Goal: Book appointment/travel/reservation

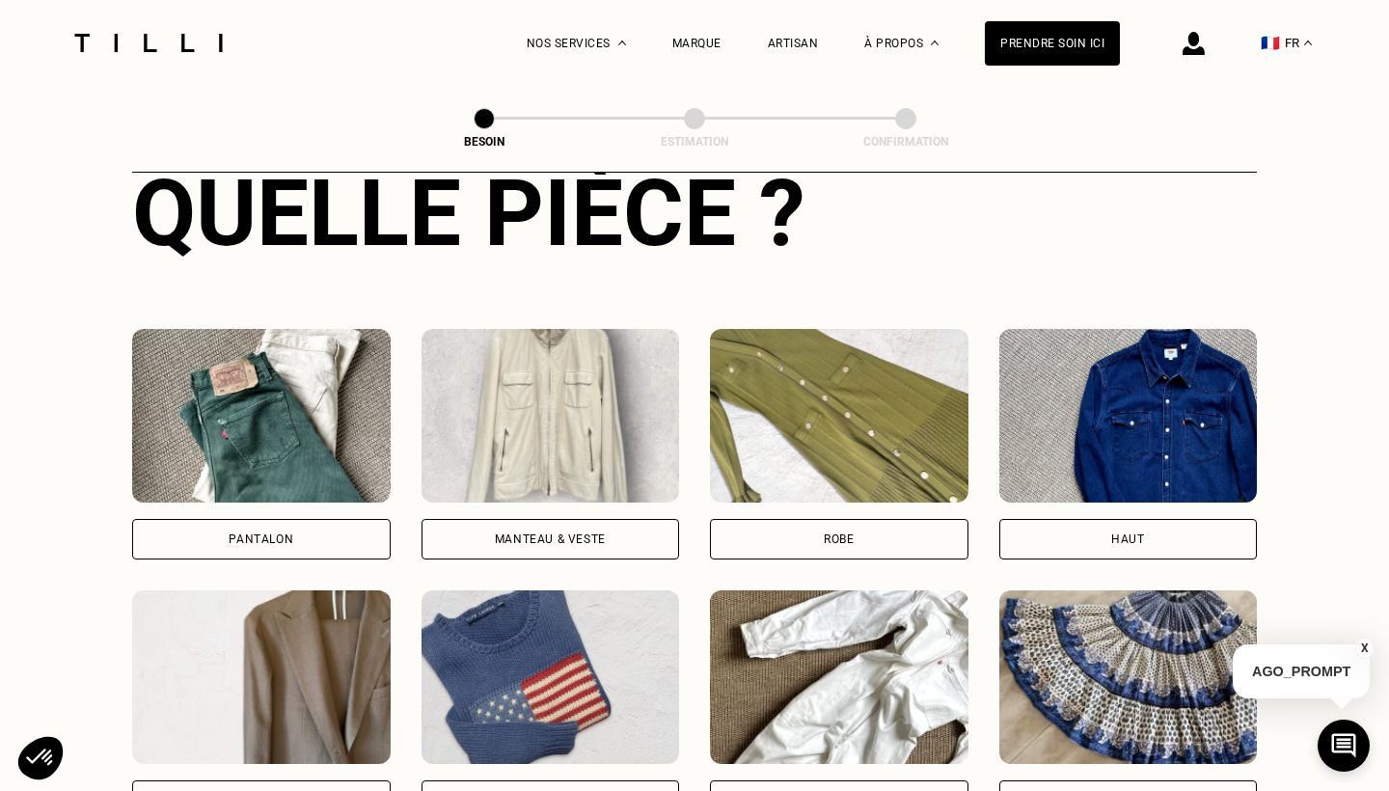
scroll to position [853, 0]
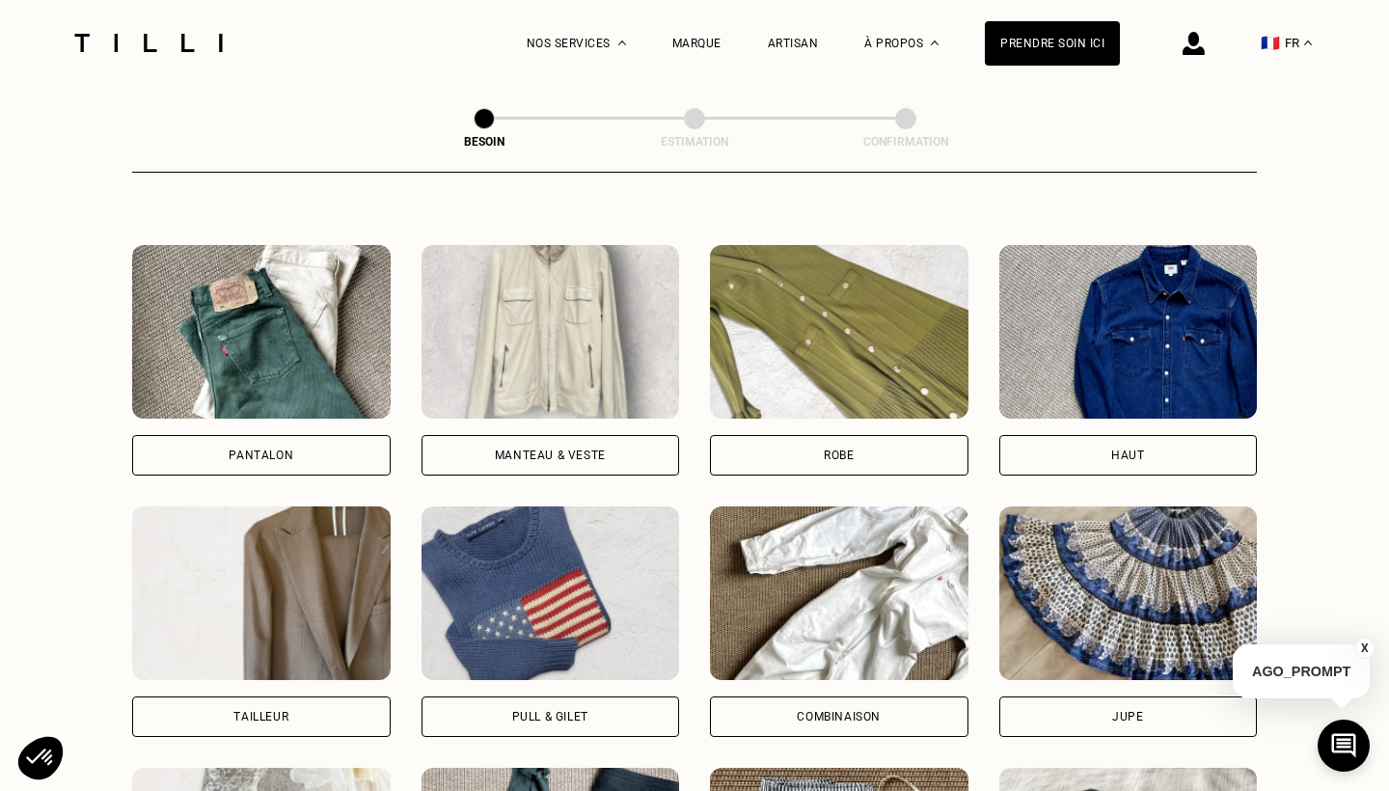
click at [327, 326] on img at bounding box center [261, 332] width 258 height 174
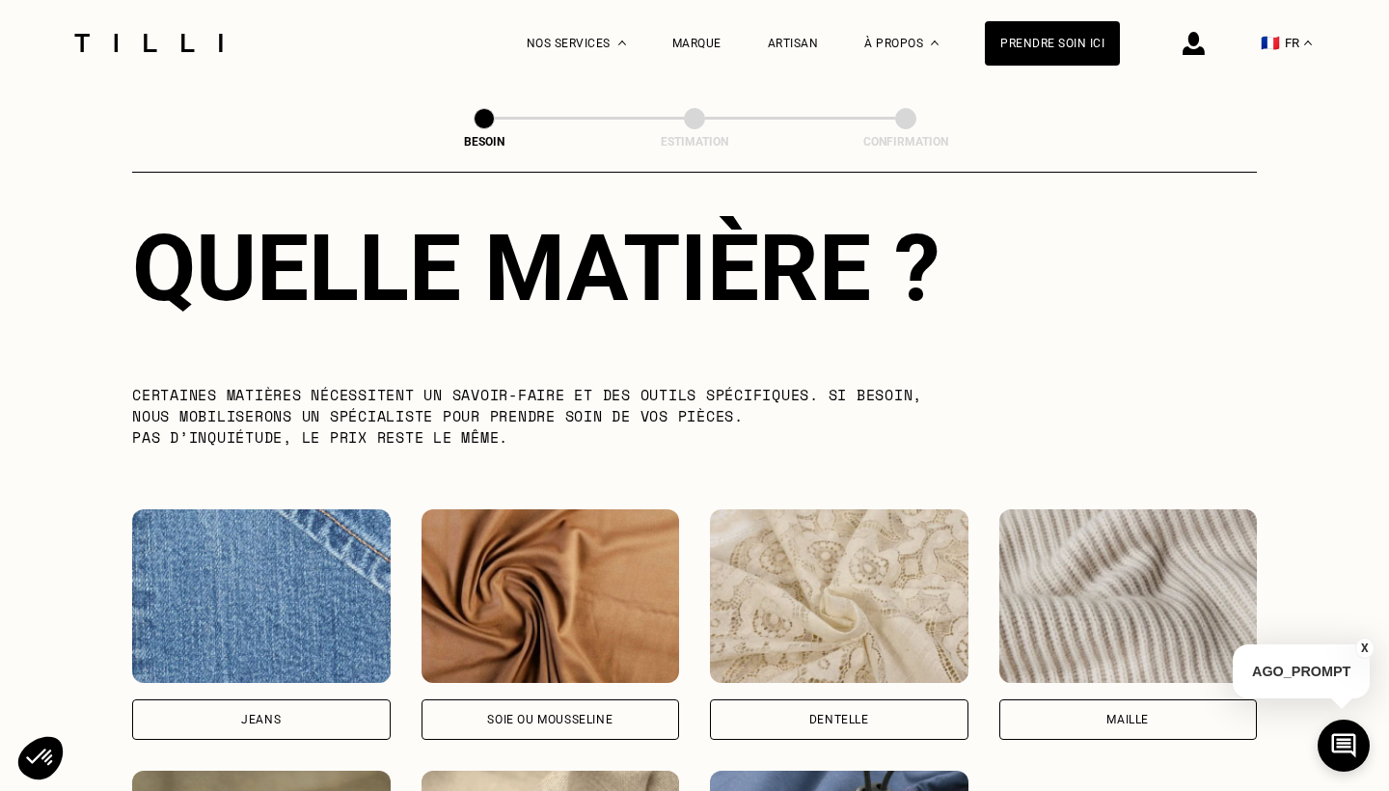
scroll to position [1941, 0]
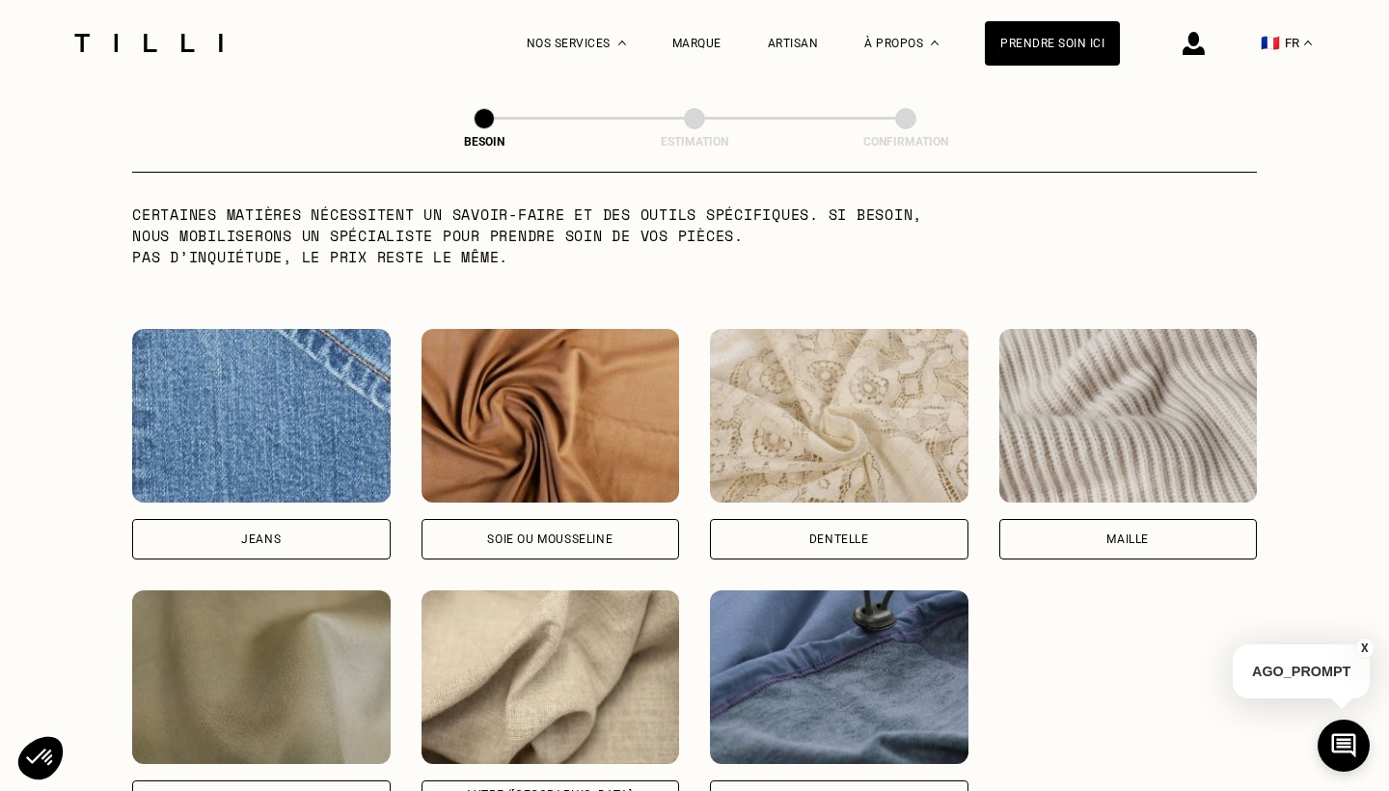
click at [296, 519] on div "Jeans" at bounding box center [261, 539] width 258 height 41
select select "FR"
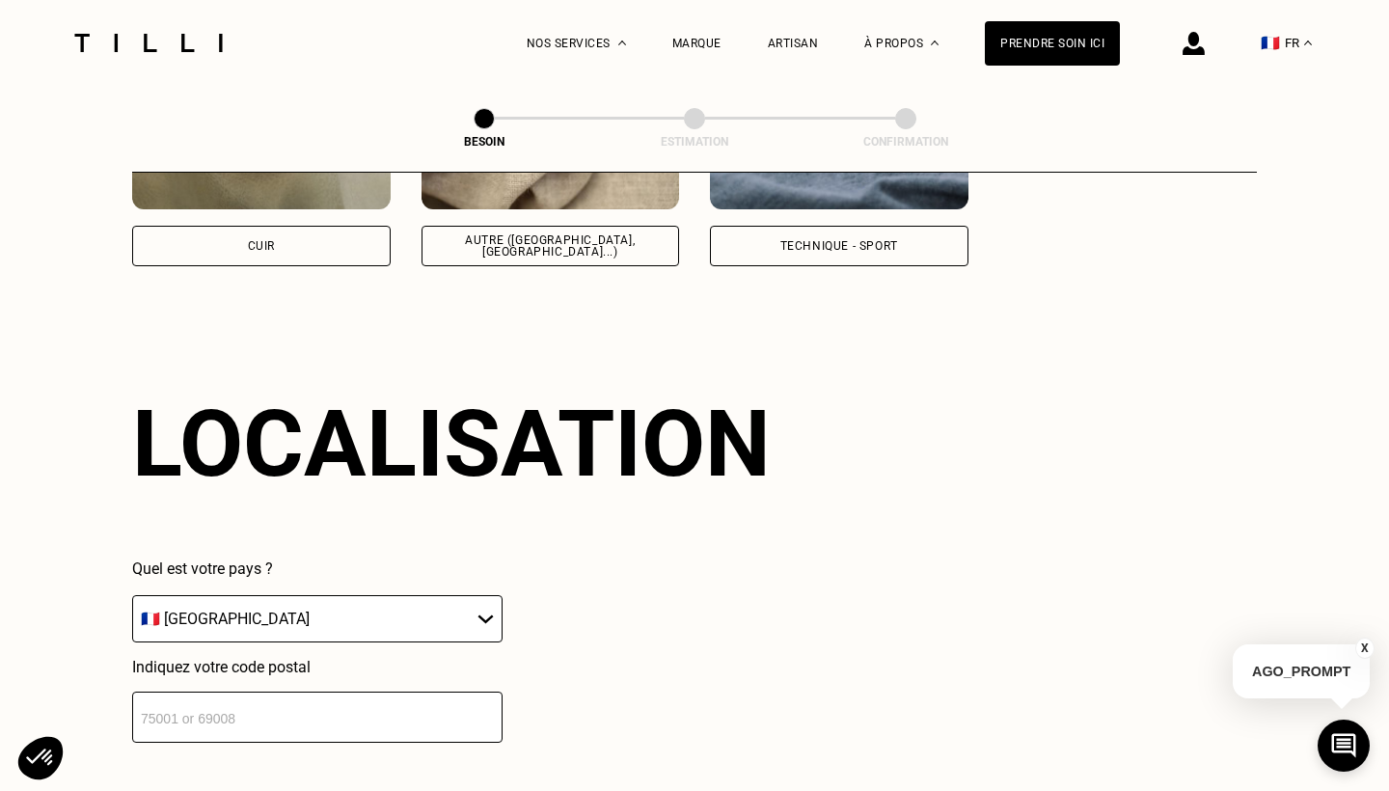
scroll to position [2585, 0]
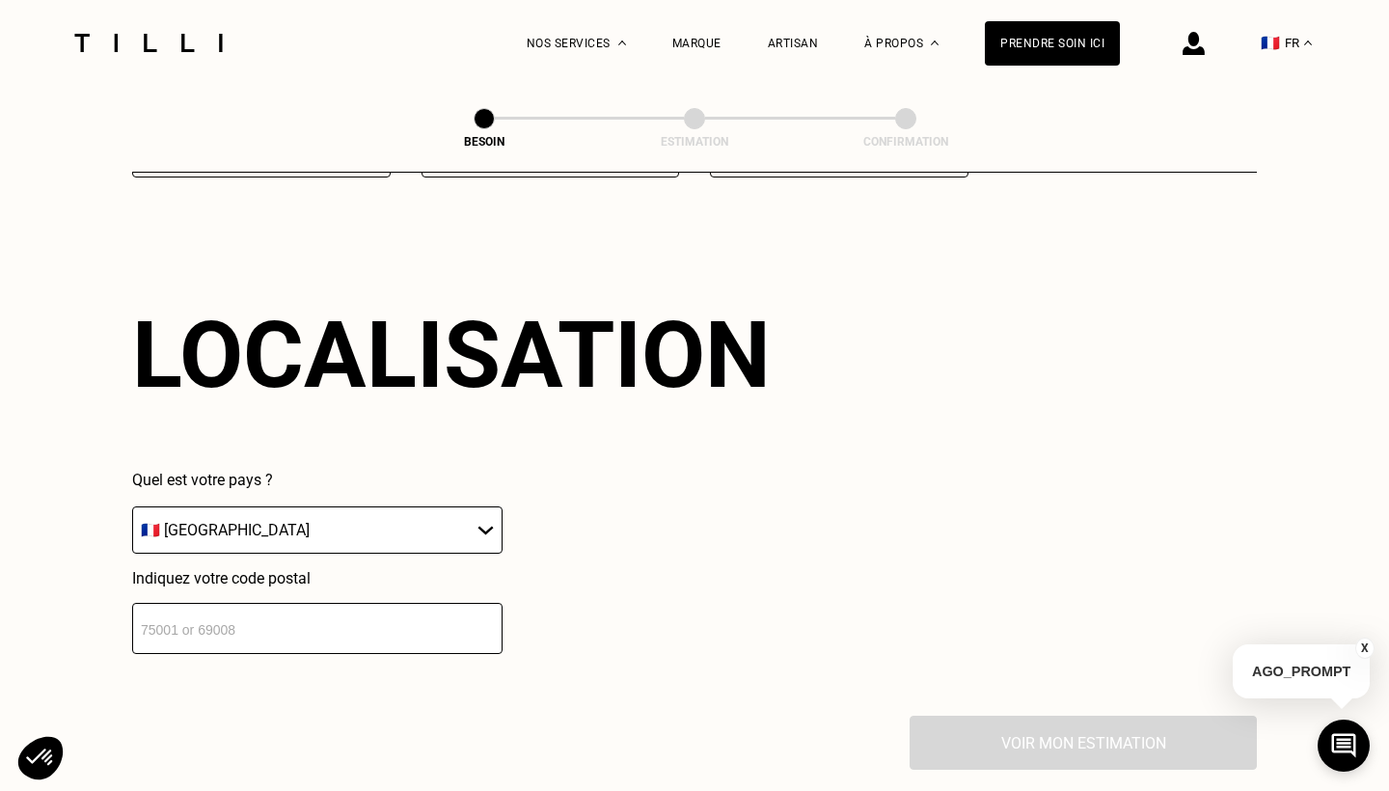
click at [277, 609] on input "number" at bounding box center [317, 628] width 370 height 51
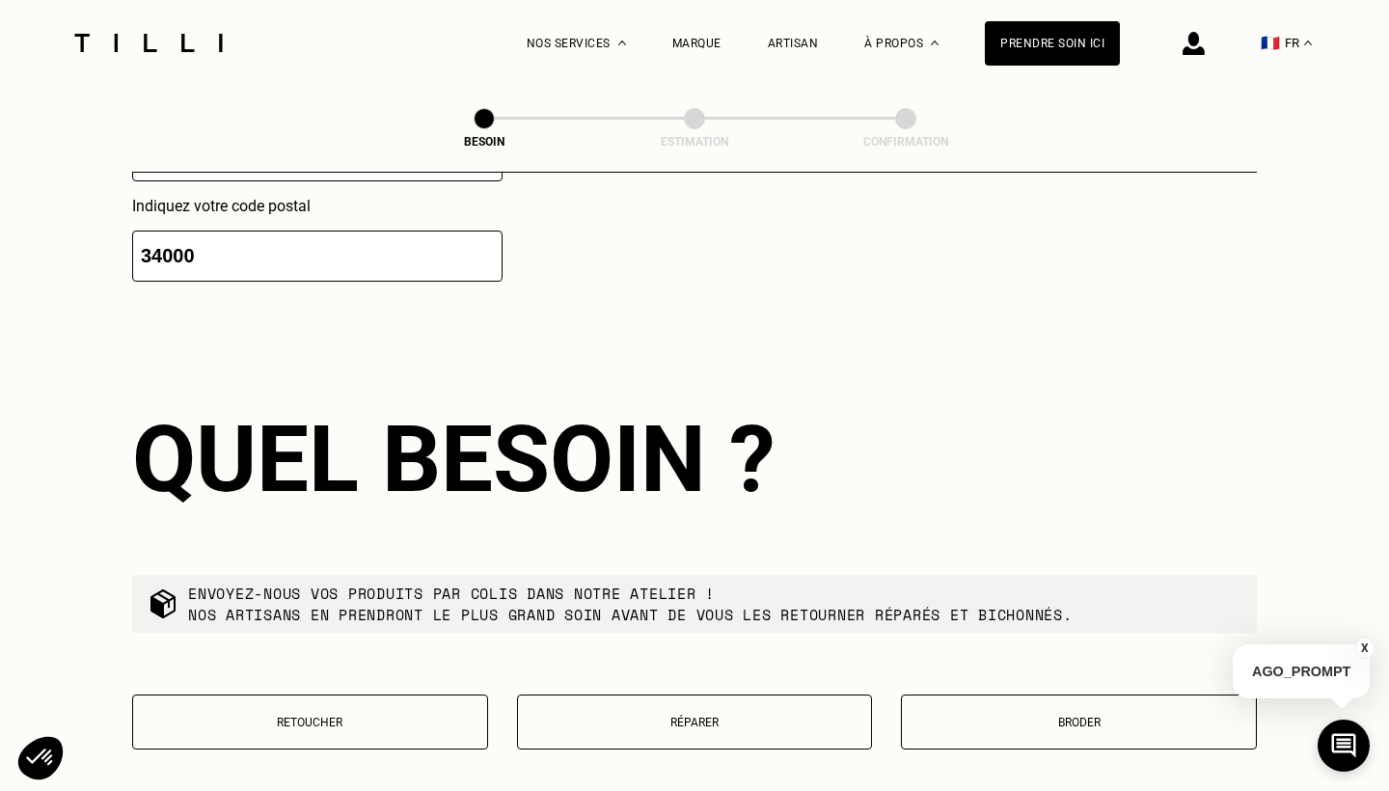
scroll to position [3068, 0]
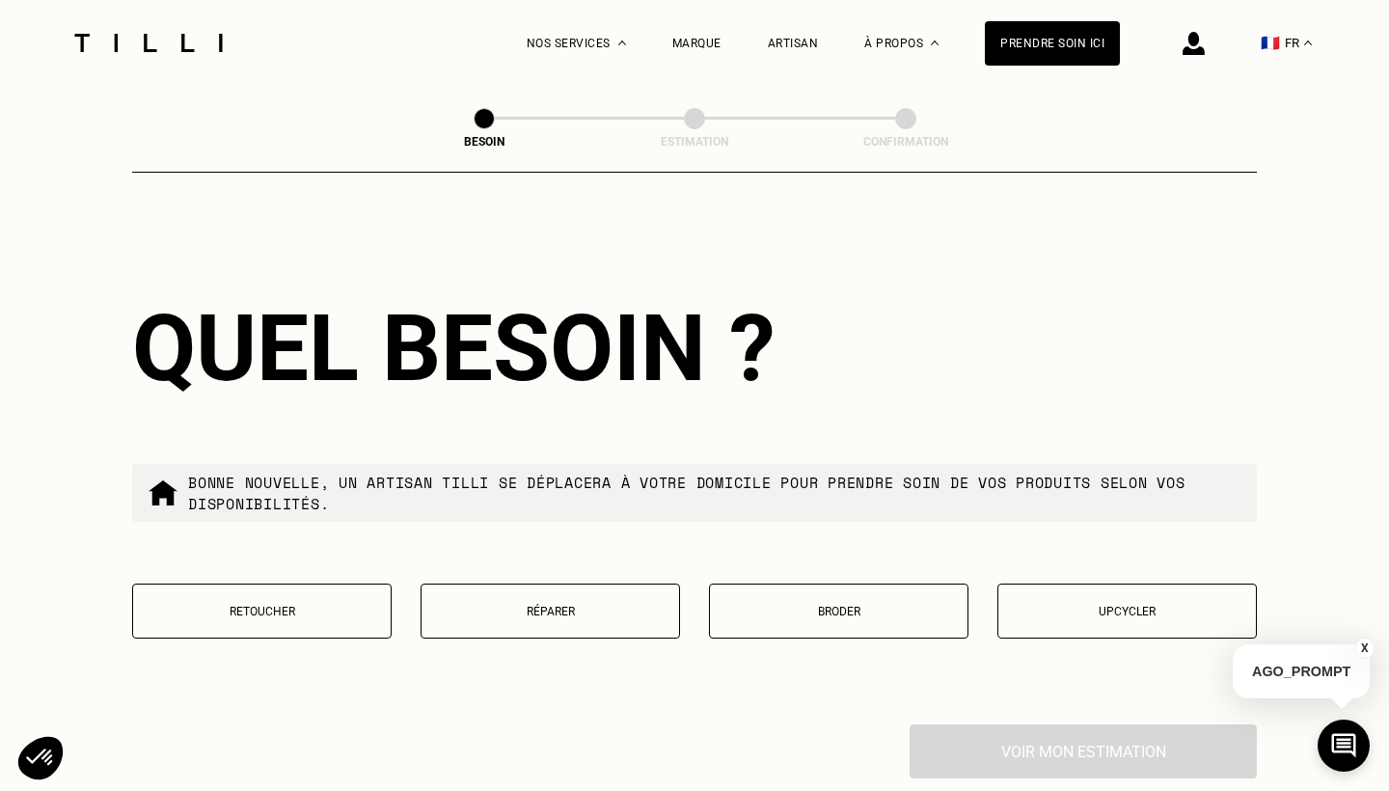
type input "34000"
click at [332, 605] on p "Retoucher" at bounding box center [262, 612] width 238 height 14
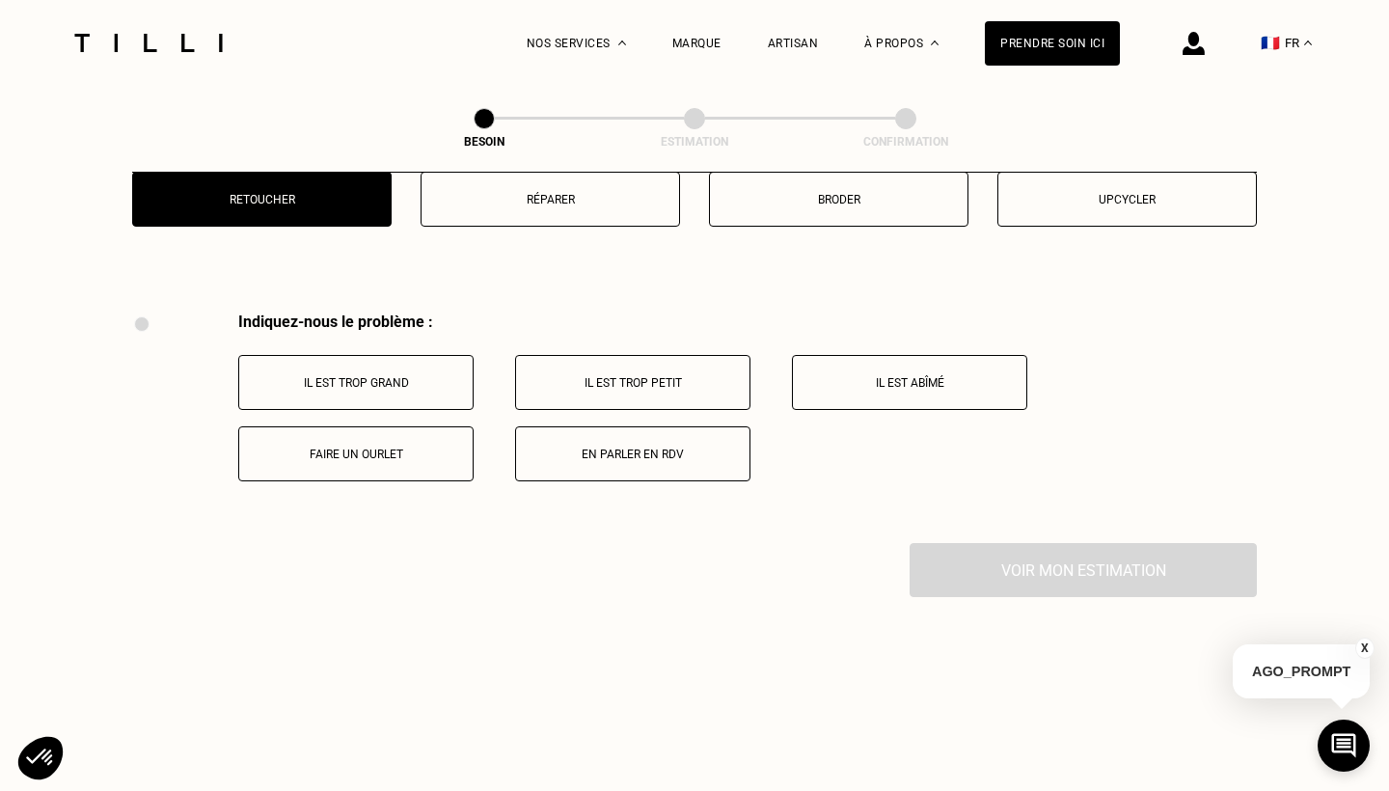
scroll to position [3560, 0]
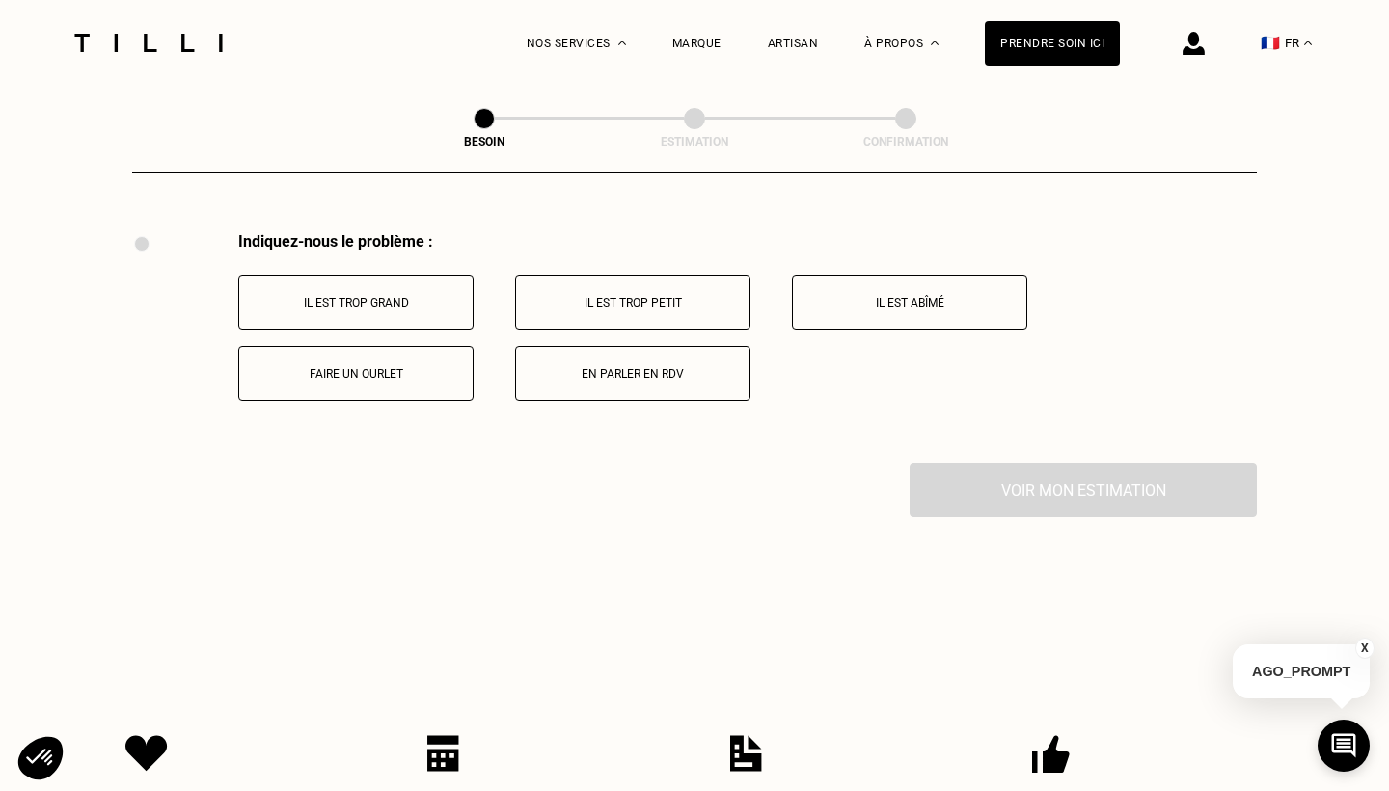
click at [387, 366] on button "Faire un ourlet" at bounding box center [355, 373] width 235 height 55
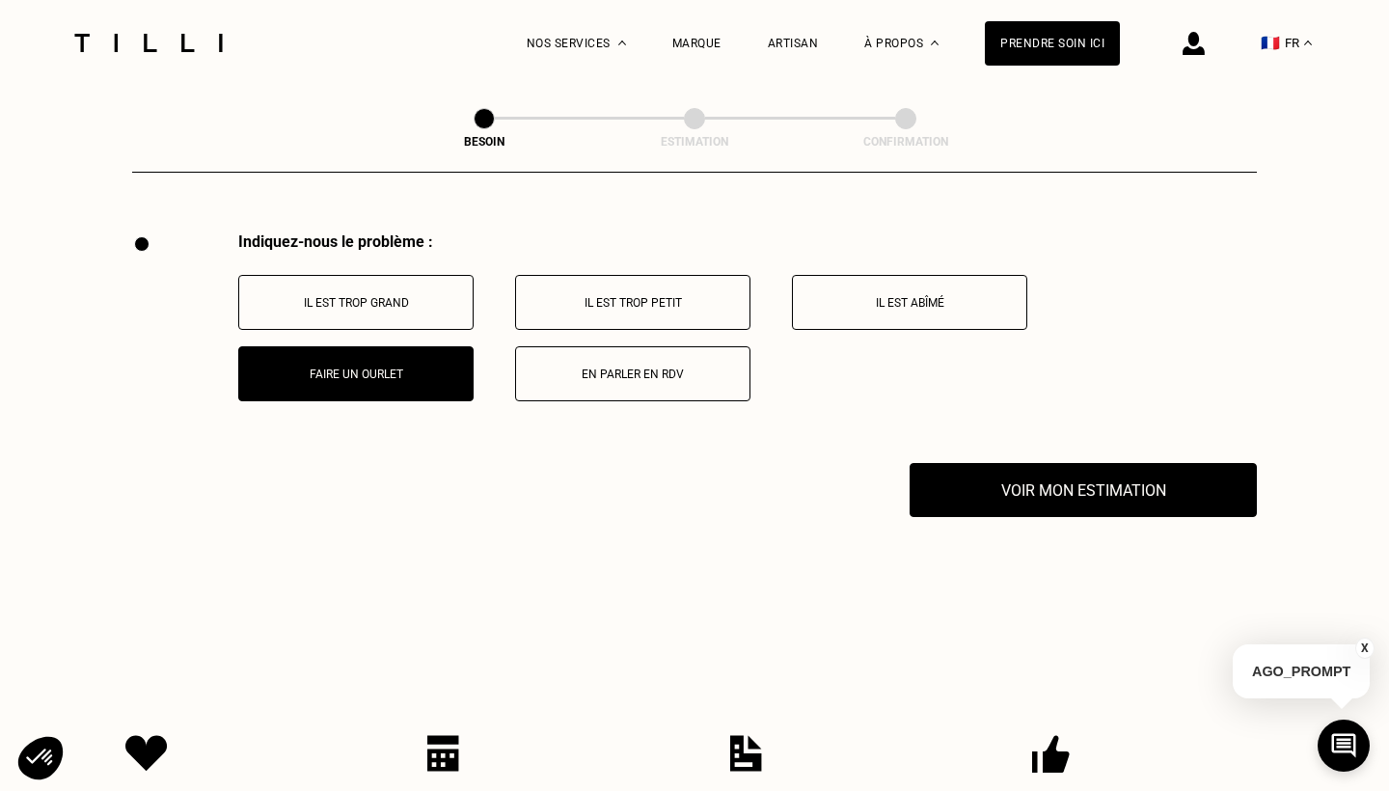
scroll to position [3790, 0]
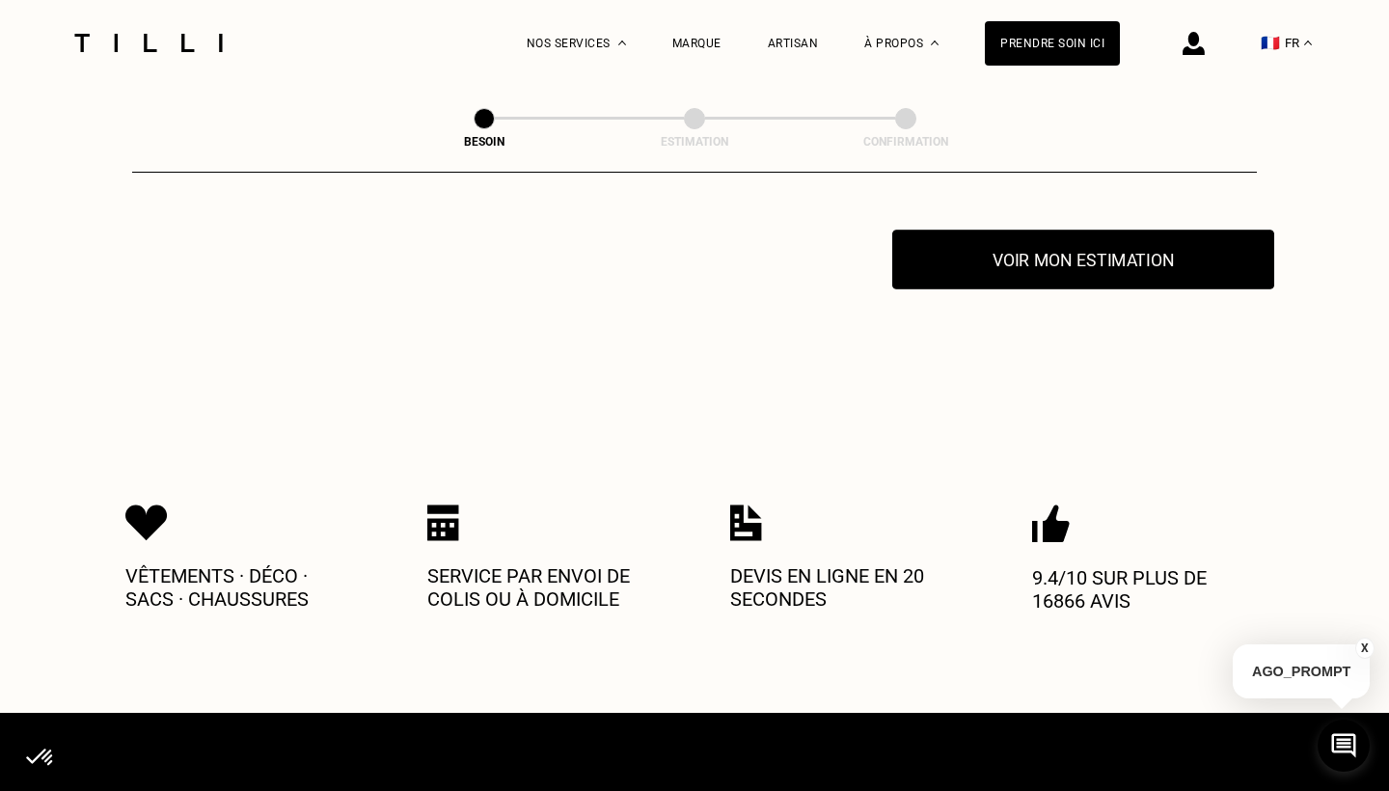
click at [1038, 248] on button "Voir mon estimation" at bounding box center [1083, 260] width 382 height 60
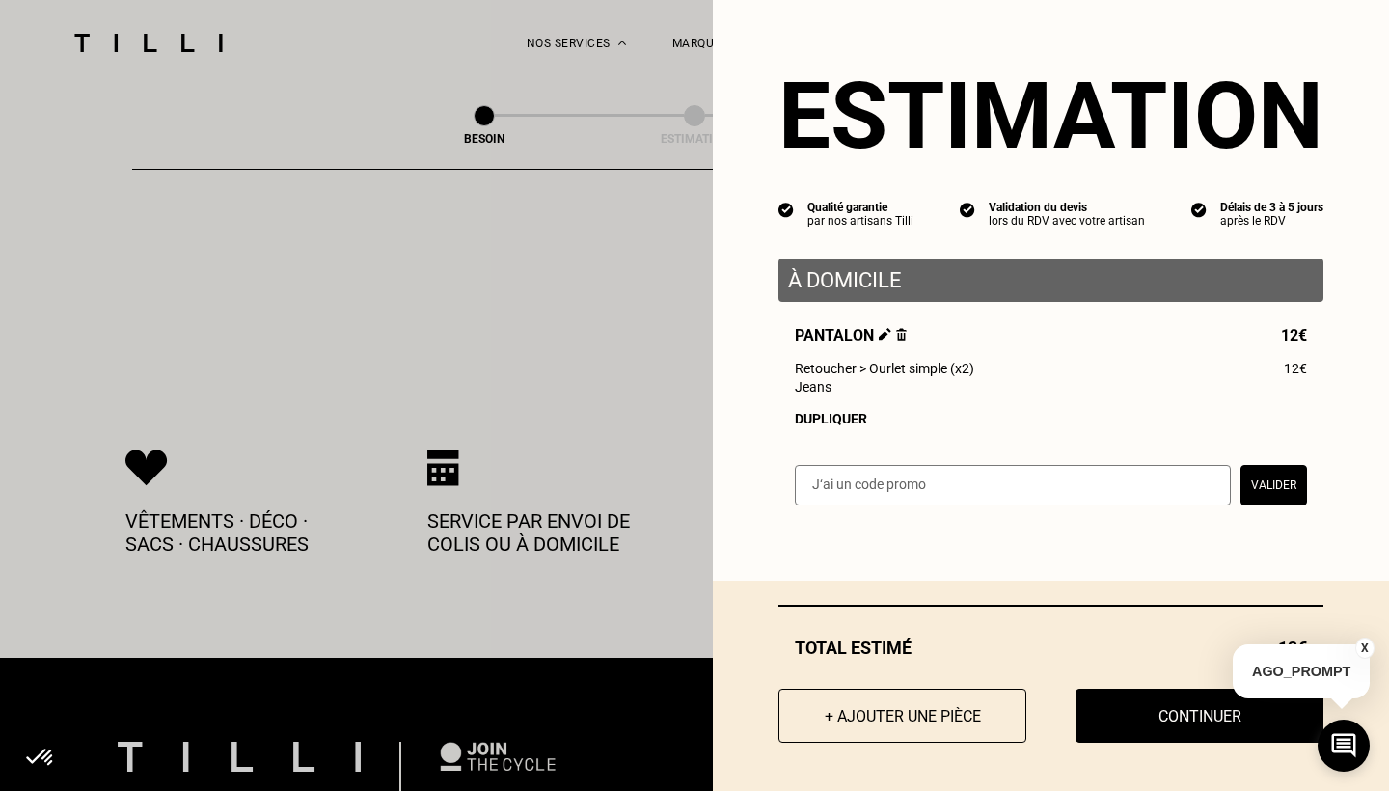
scroll to position [3847, 0]
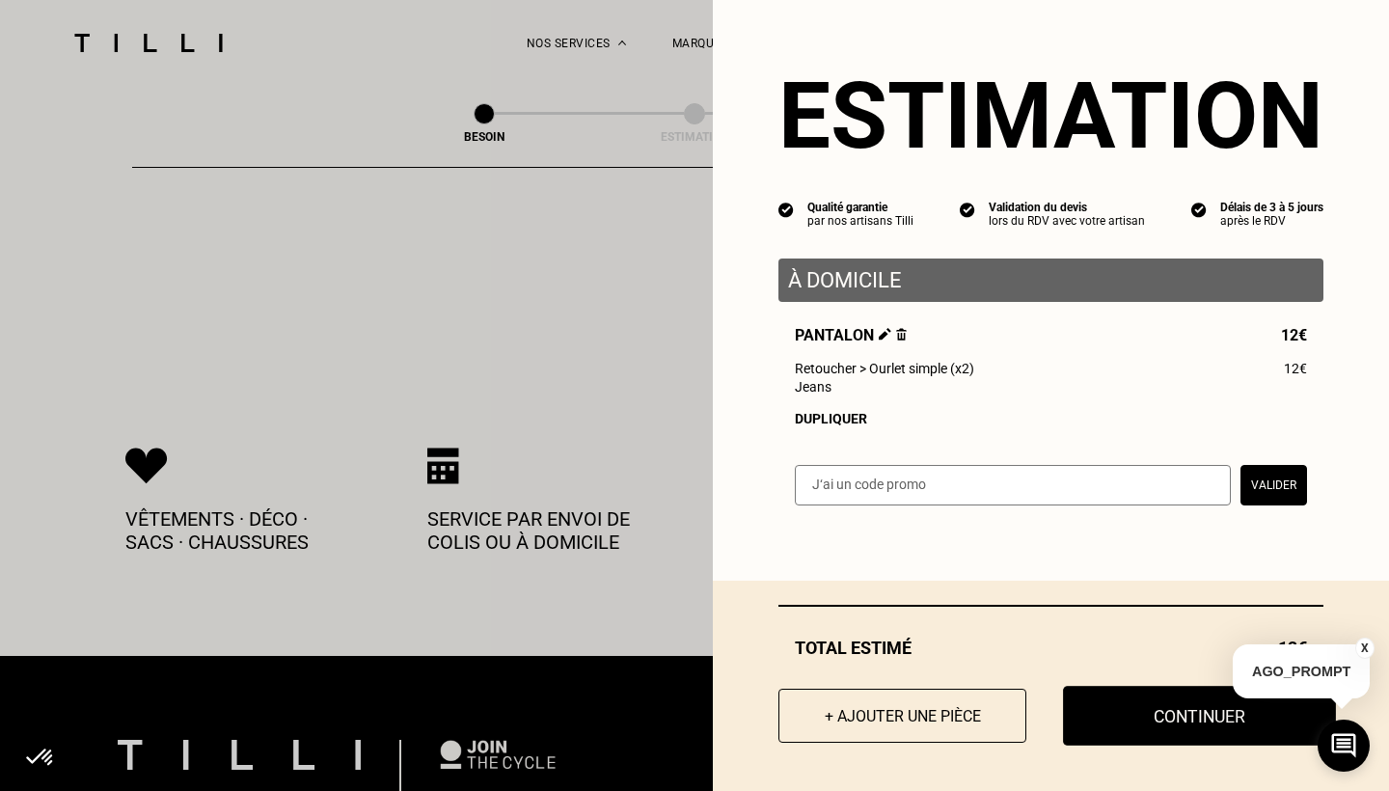
click at [1147, 716] on button "Continuer" at bounding box center [1199, 716] width 273 height 60
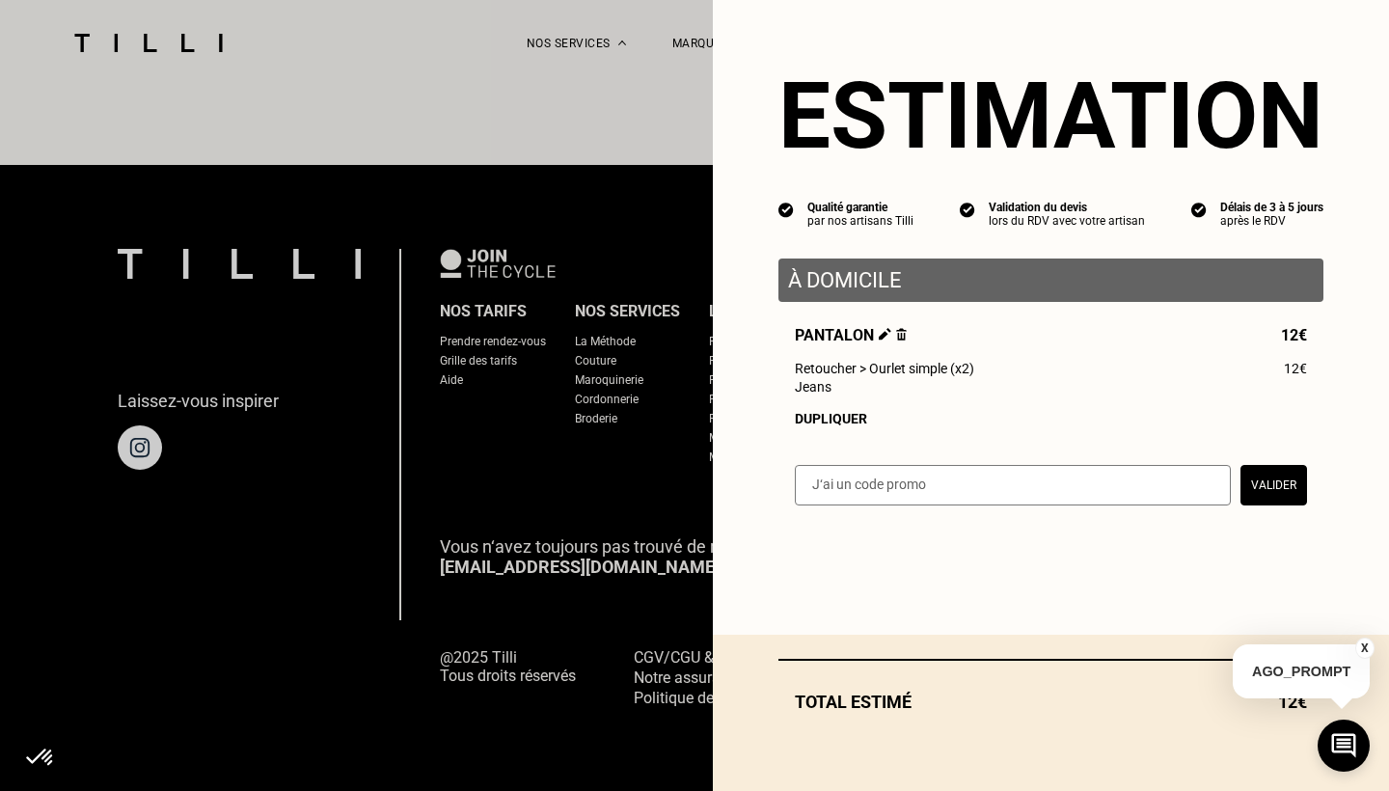
scroll to position [1159, 0]
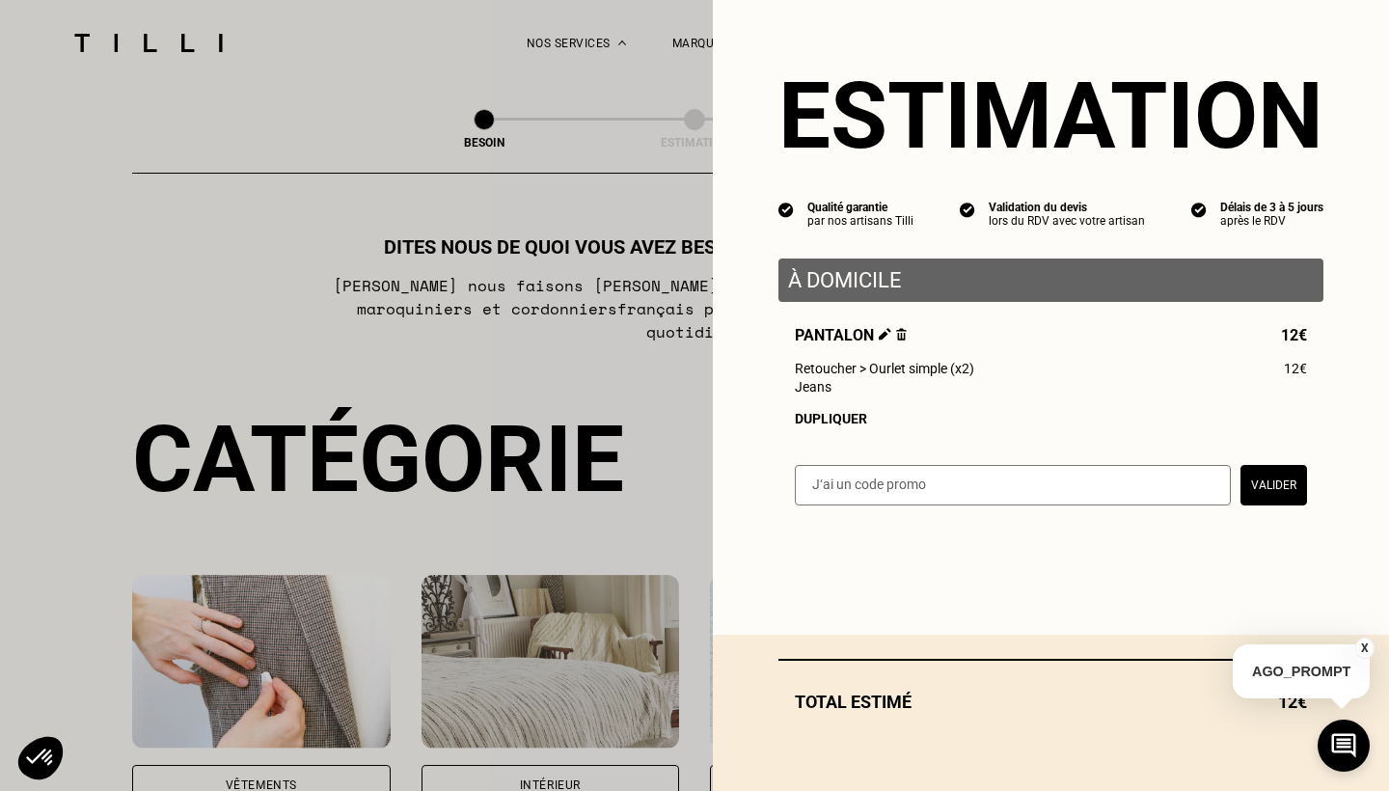
select select "FR"
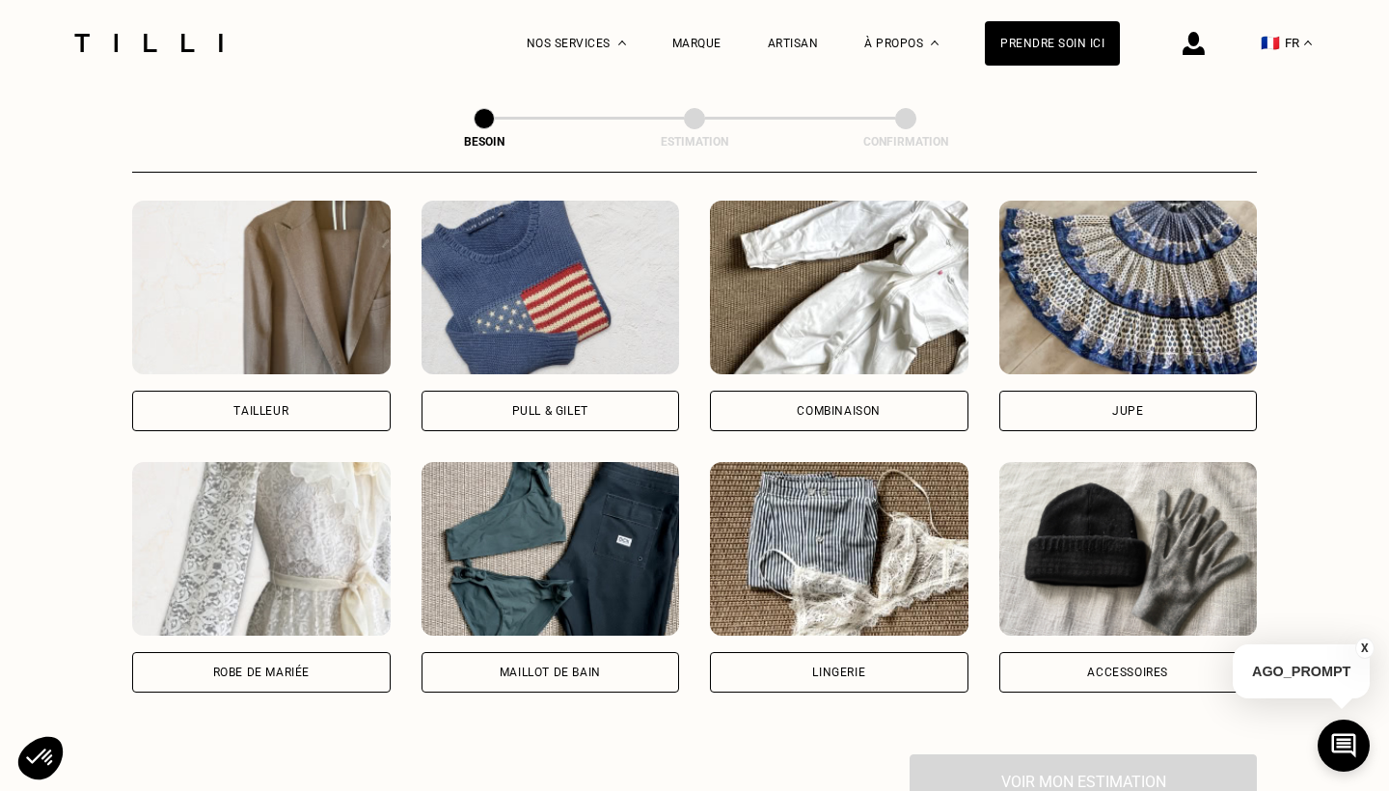
scroll to position [628, 0]
